Goal: Ask a question

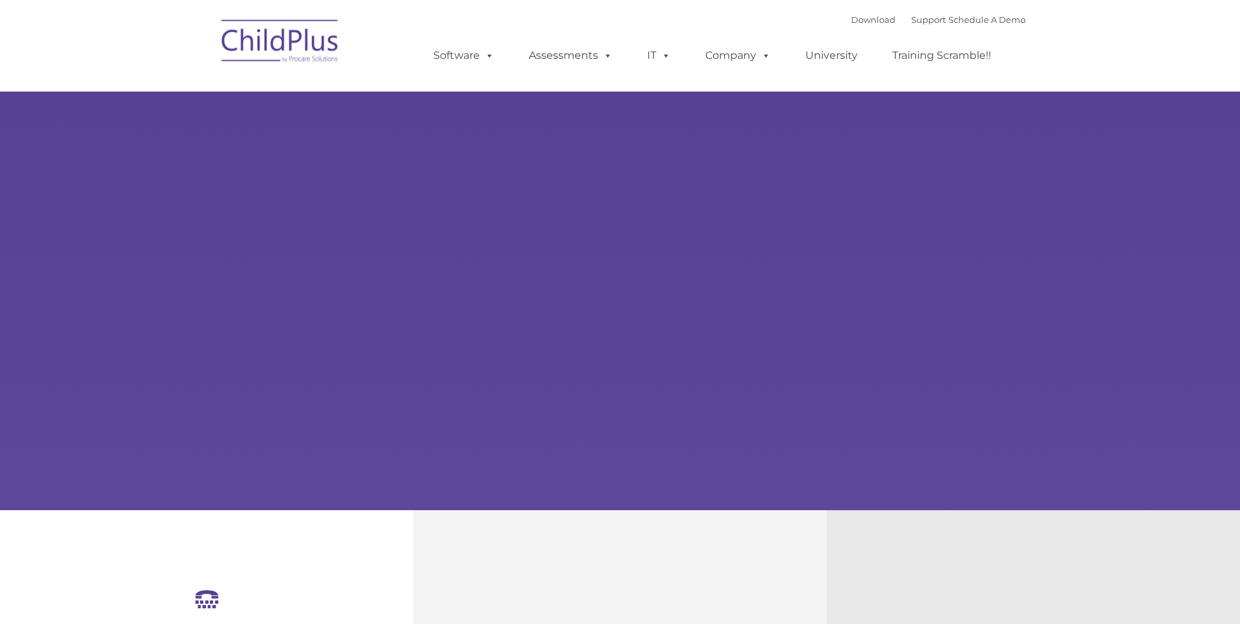
select select "MEDIUM"
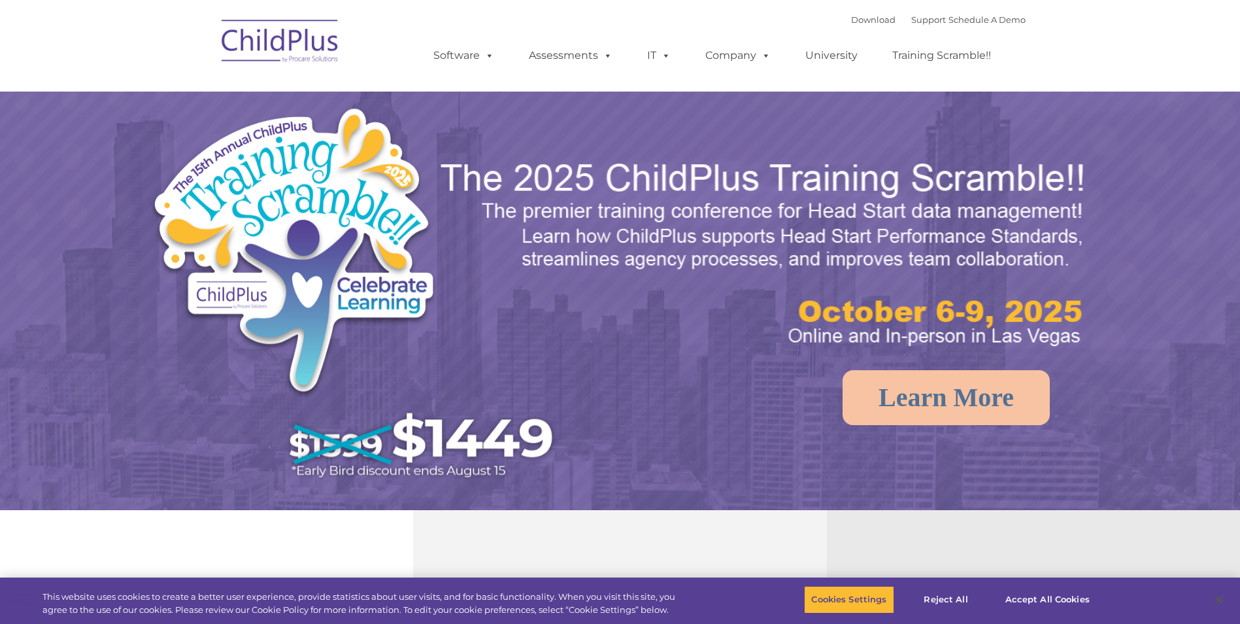
select select "MEDIUM"
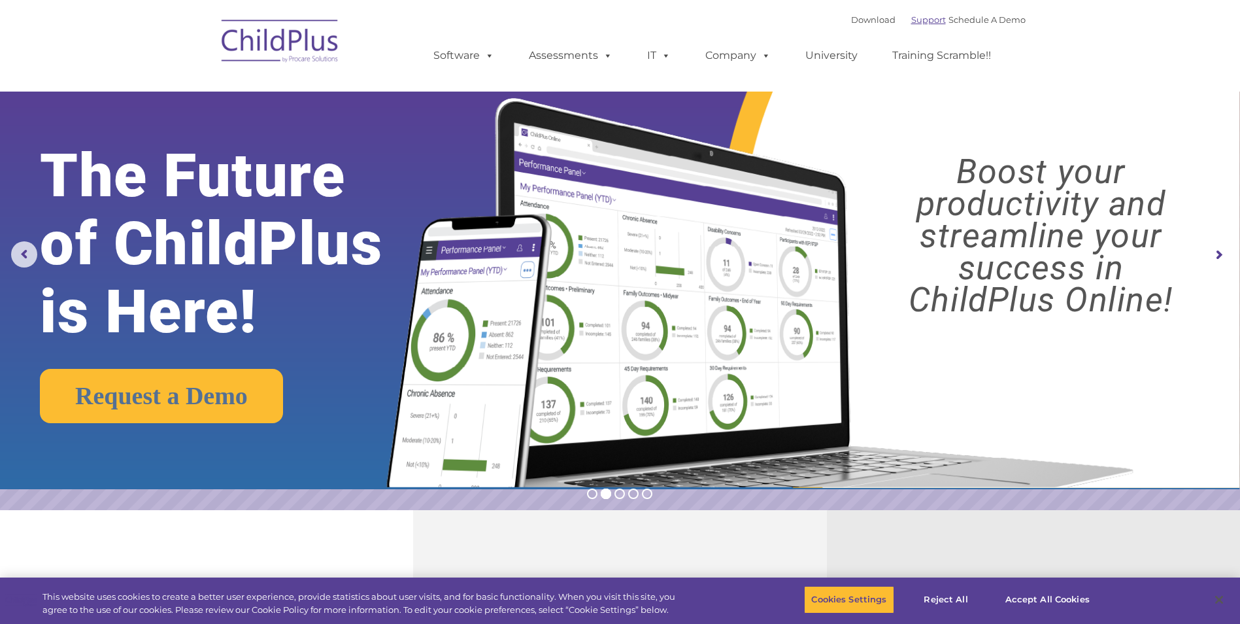
click at [915, 18] on link "Support" at bounding box center [928, 19] width 35 height 10
